Goal: Task Accomplishment & Management: Manage account settings

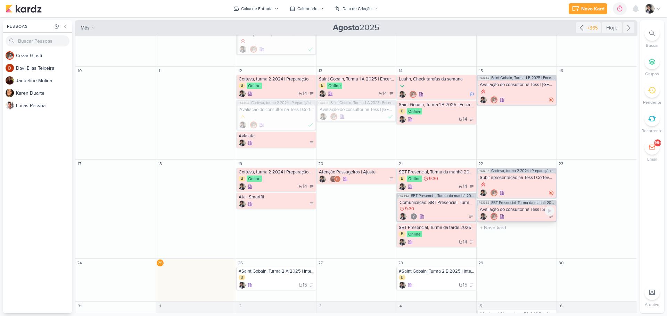
scroll to position [240, 0]
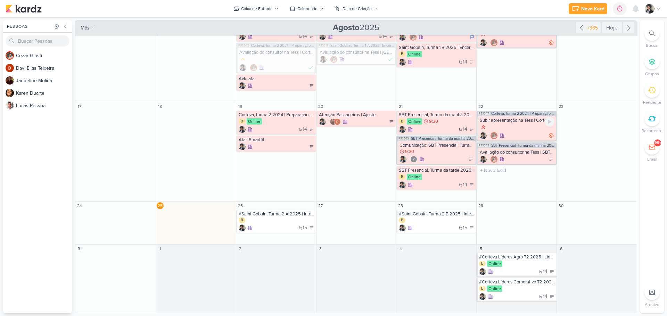
click at [523, 127] on div at bounding box center [517, 128] width 75 height 8
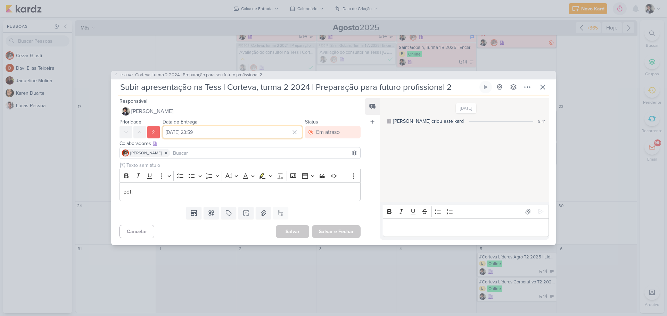
click at [226, 131] on input "[DATE] 23:59" at bounding box center [233, 132] width 140 height 13
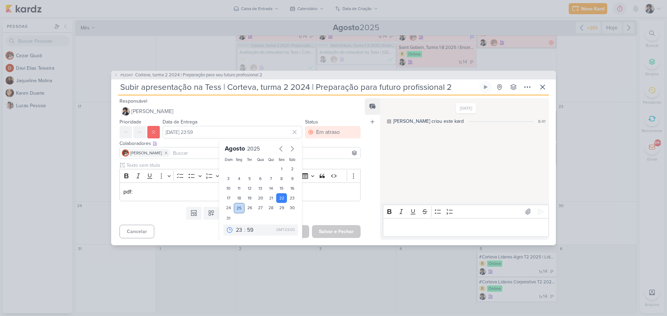
click at [236, 211] on div "25" at bounding box center [239, 208] width 11 height 10
type input "[DATE] 23:59"
click at [336, 214] on div "Templates Campos Personalizados Marcadores Caixa De Texto Anexo Este kard já é …" at bounding box center [237, 213] width 252 height 18
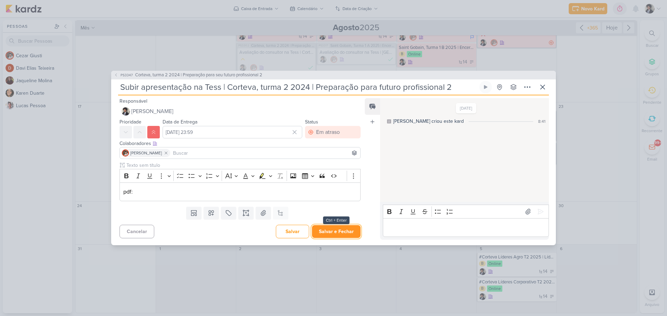
click at [345, 232] on button "Salvar e Fechar" at bounding box center [336, 231] width 49 height 13
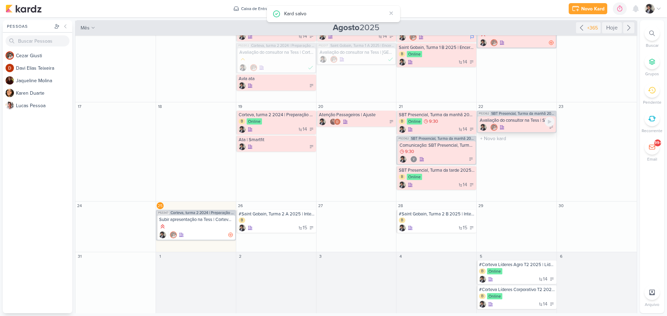
click at [523, 126] on div at bounding box center [517, 127] width 75 height 7
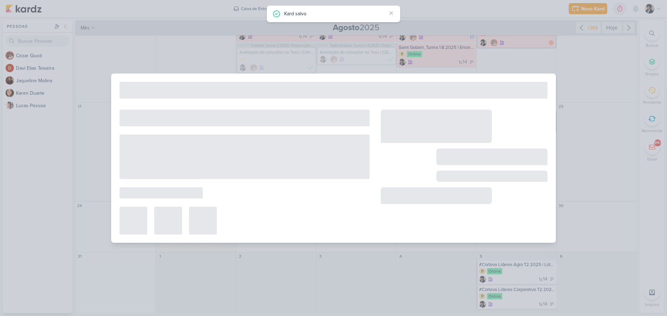
type input "Avaliação do consultor na Tess | SBT Turma manhã e tarde| O melhor do conflito"
type input "[DATE] 23:59"
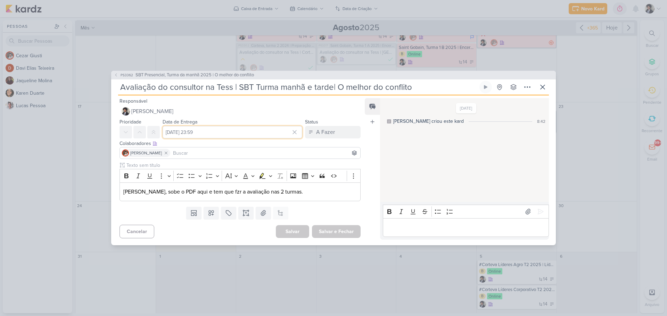
click at [265, 133] on input "[DATE] 23:59" at bounding box center [233, 132] width 140 height 13
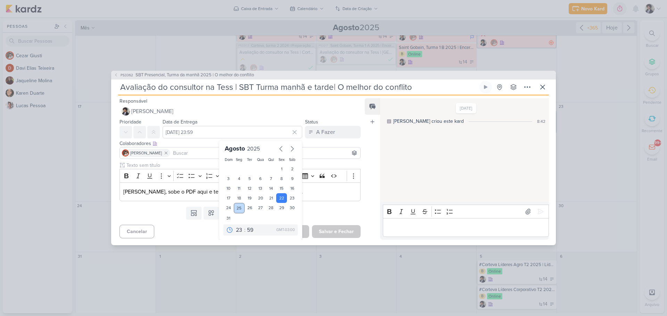
click at [238, 208] on div "25" at bounding box center [239, 208] width 11 height 10
type input "[DATE] 23:59"
click at [332, 132] on button "A Fazer" at bounding box center [333, 132] width 56 height 13
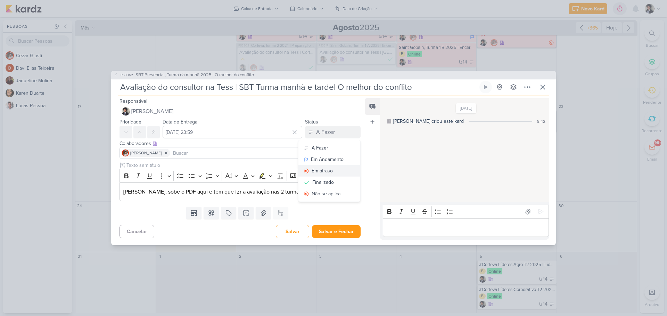
click at [333, 171] on button "Em atraso" at bounding box center [329, 170] width 62 height 11
click at [153, 130] on icon at bounding box center [154, 133] width 6 height 6
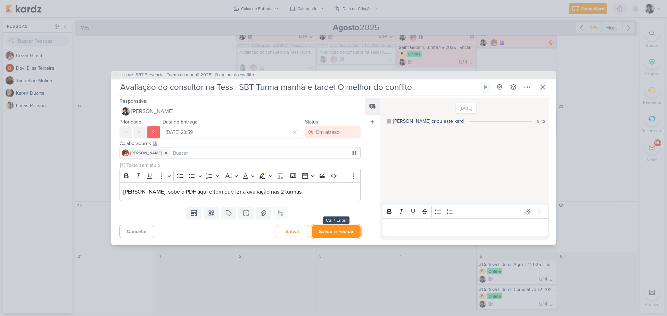
click at [346, 238] on button "Salvar e Fechar" at bounding box center [336, 231] width 49 height 13
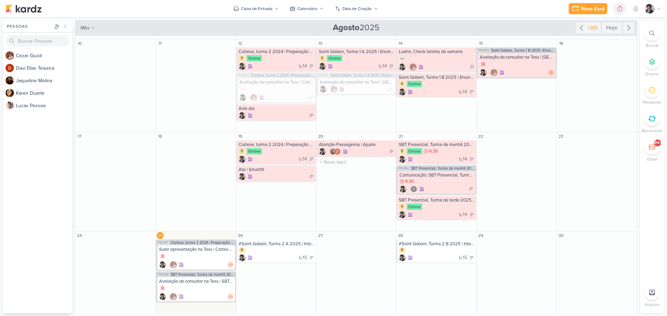
scroll to position [280, 0]
